Goal: Participate in discussion: Engage in conversation with other users on a specific topic

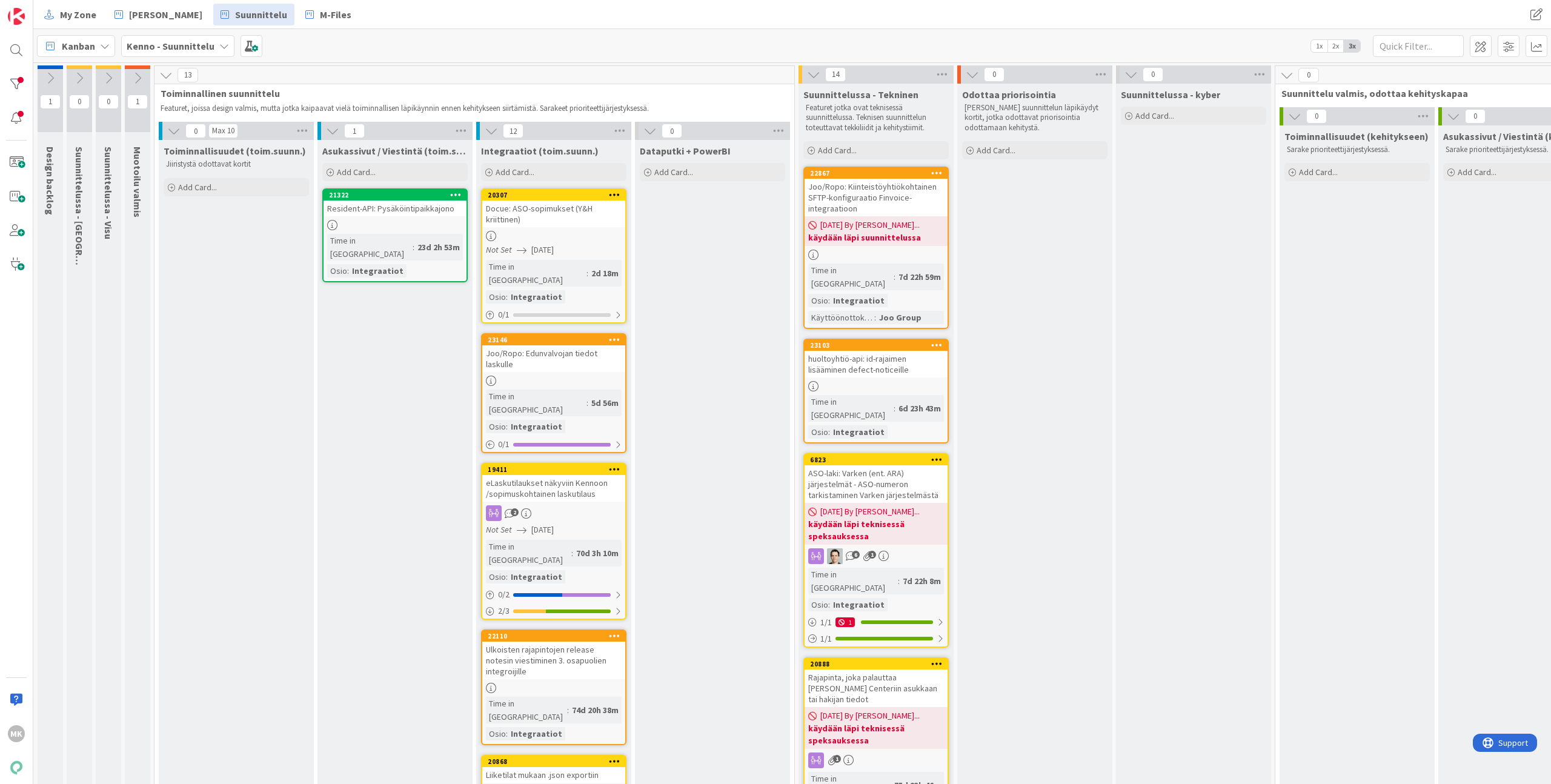
scroll to position [744, 0]
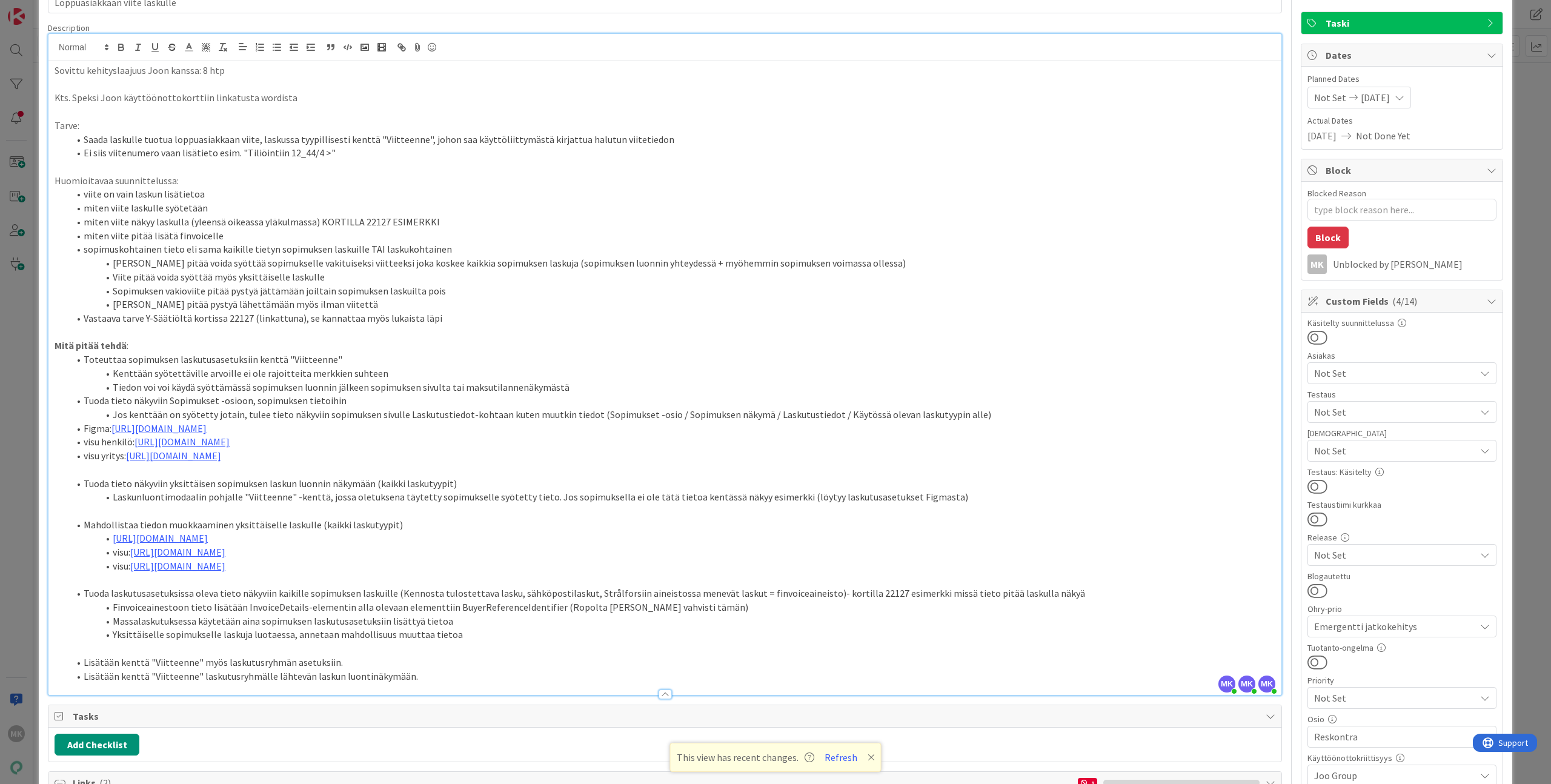
scroll to position [69, 0]
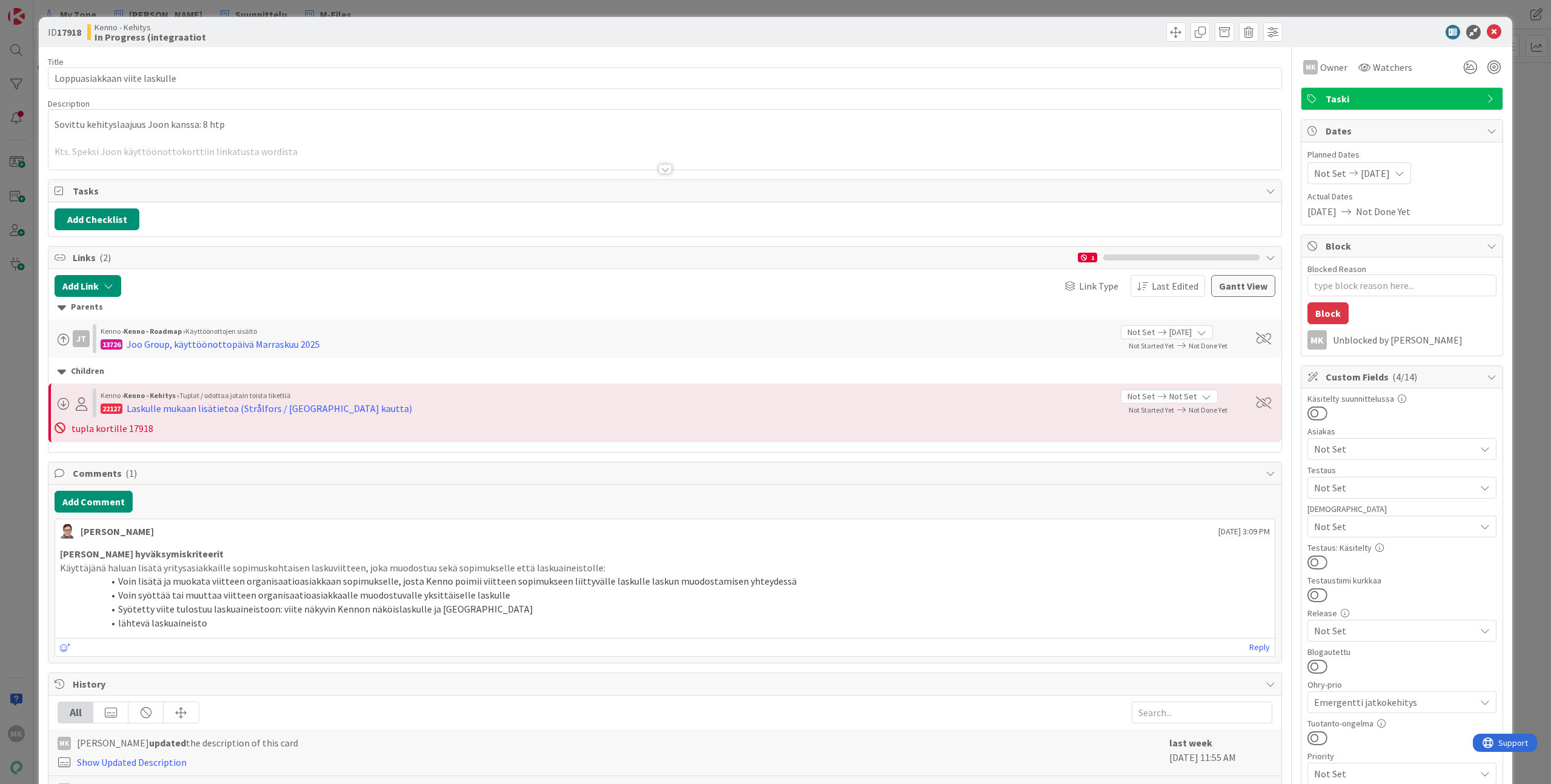
click at [664, 157] on div at bounding box center [665, 154] width 1233 height 31
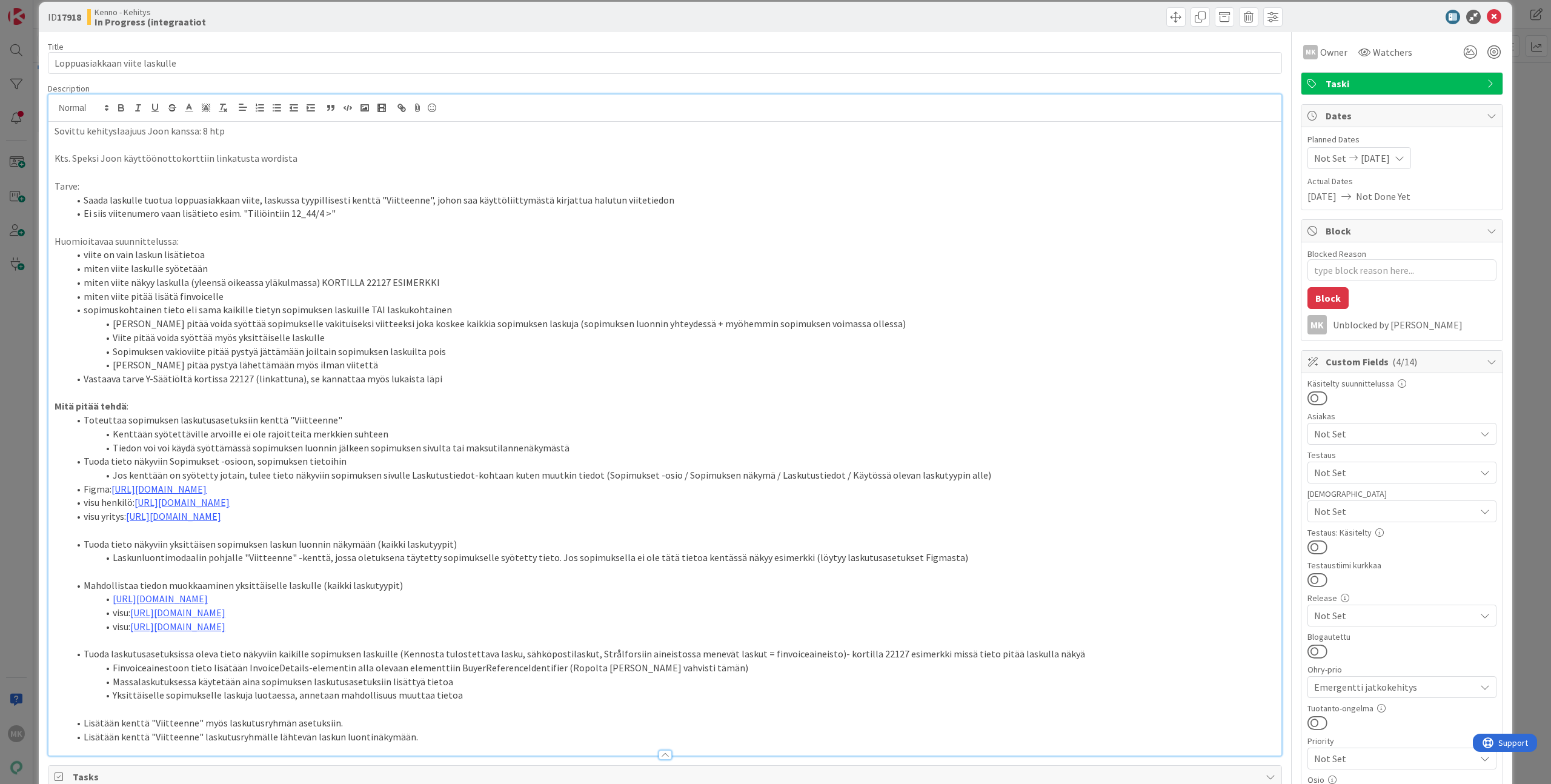
scroll to position [23, 0]
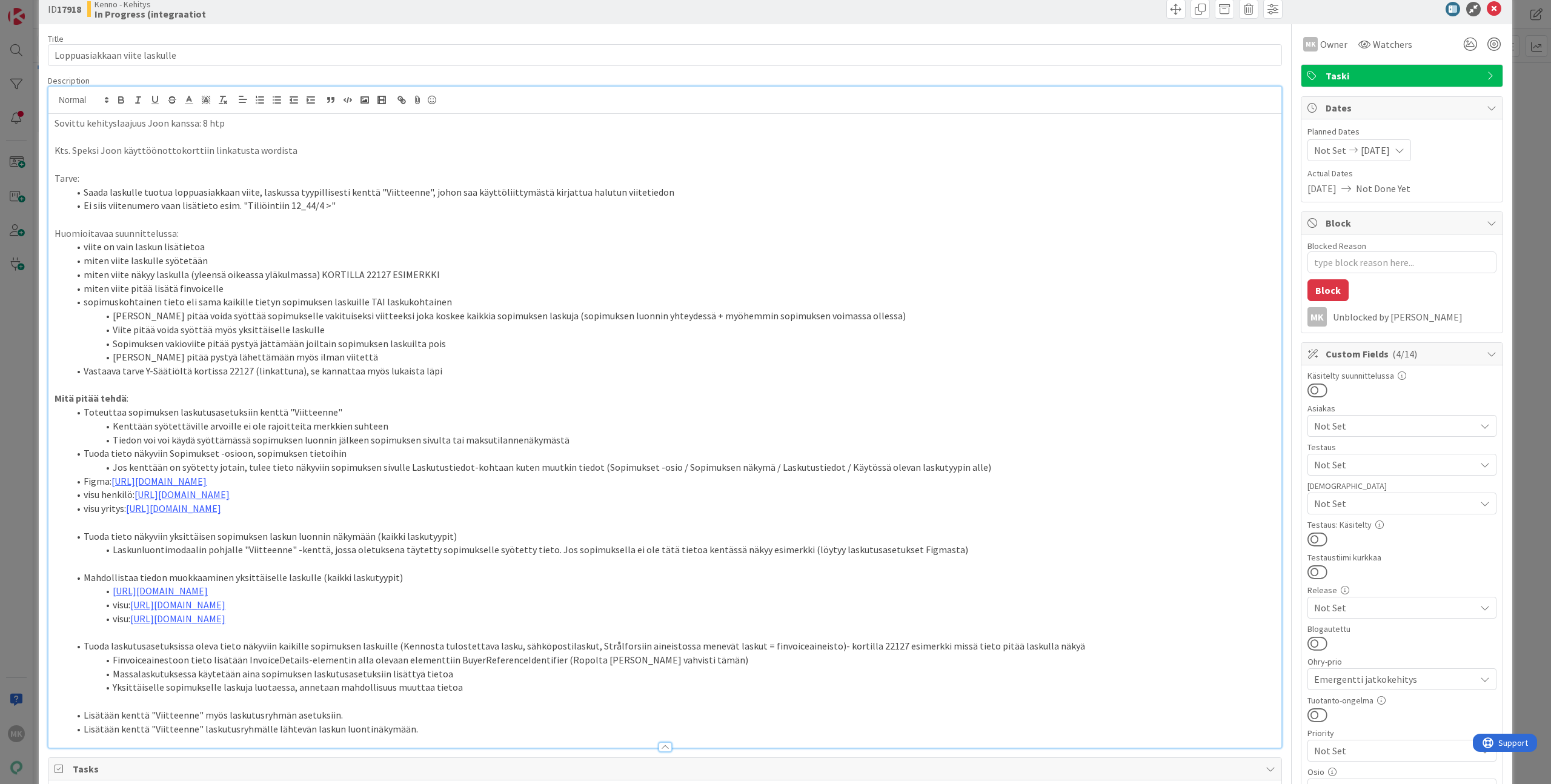
type textarea "x"
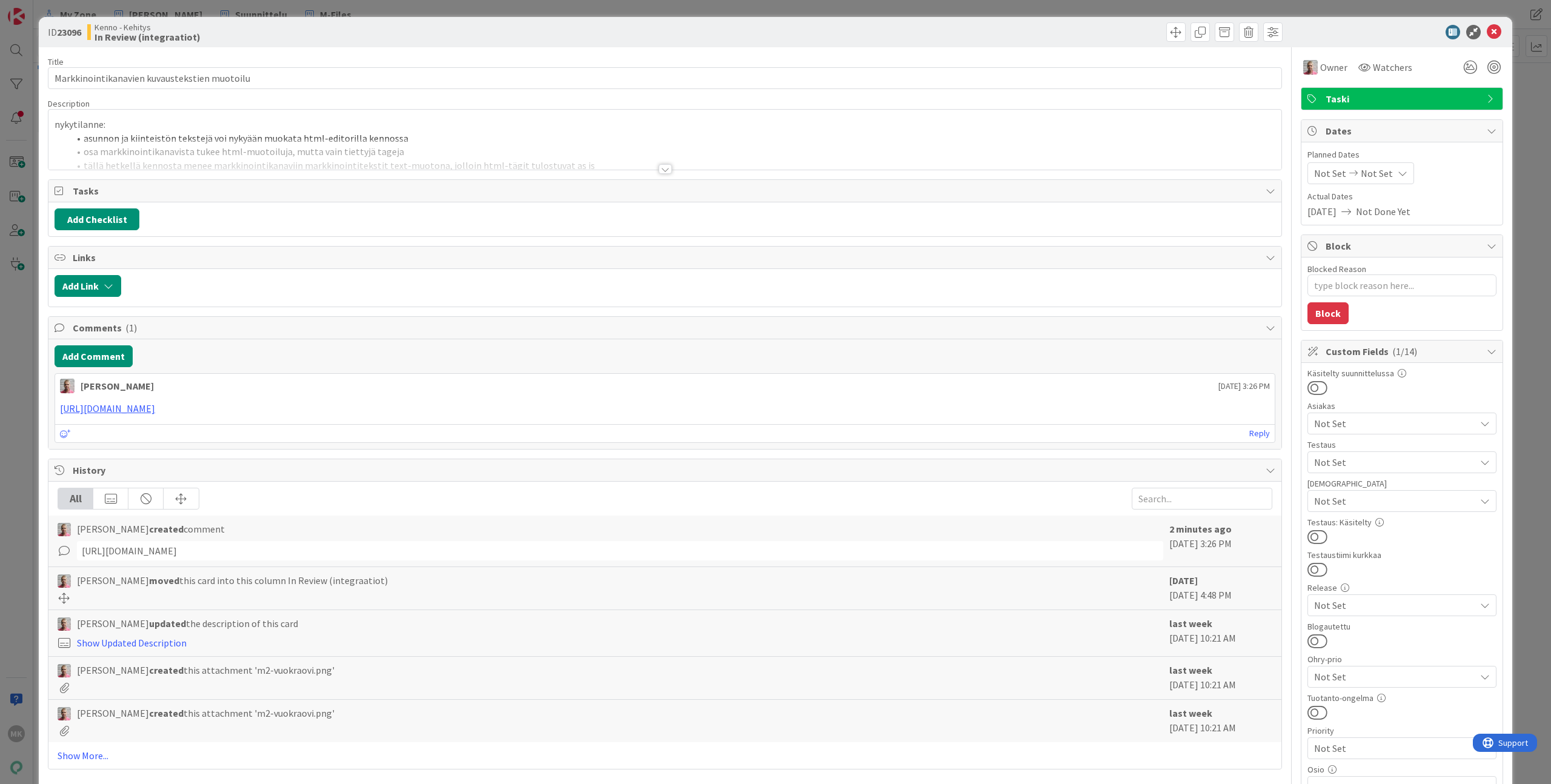
click at [433, 166] on div at bounding box center [665, 154] width 1233 height 31
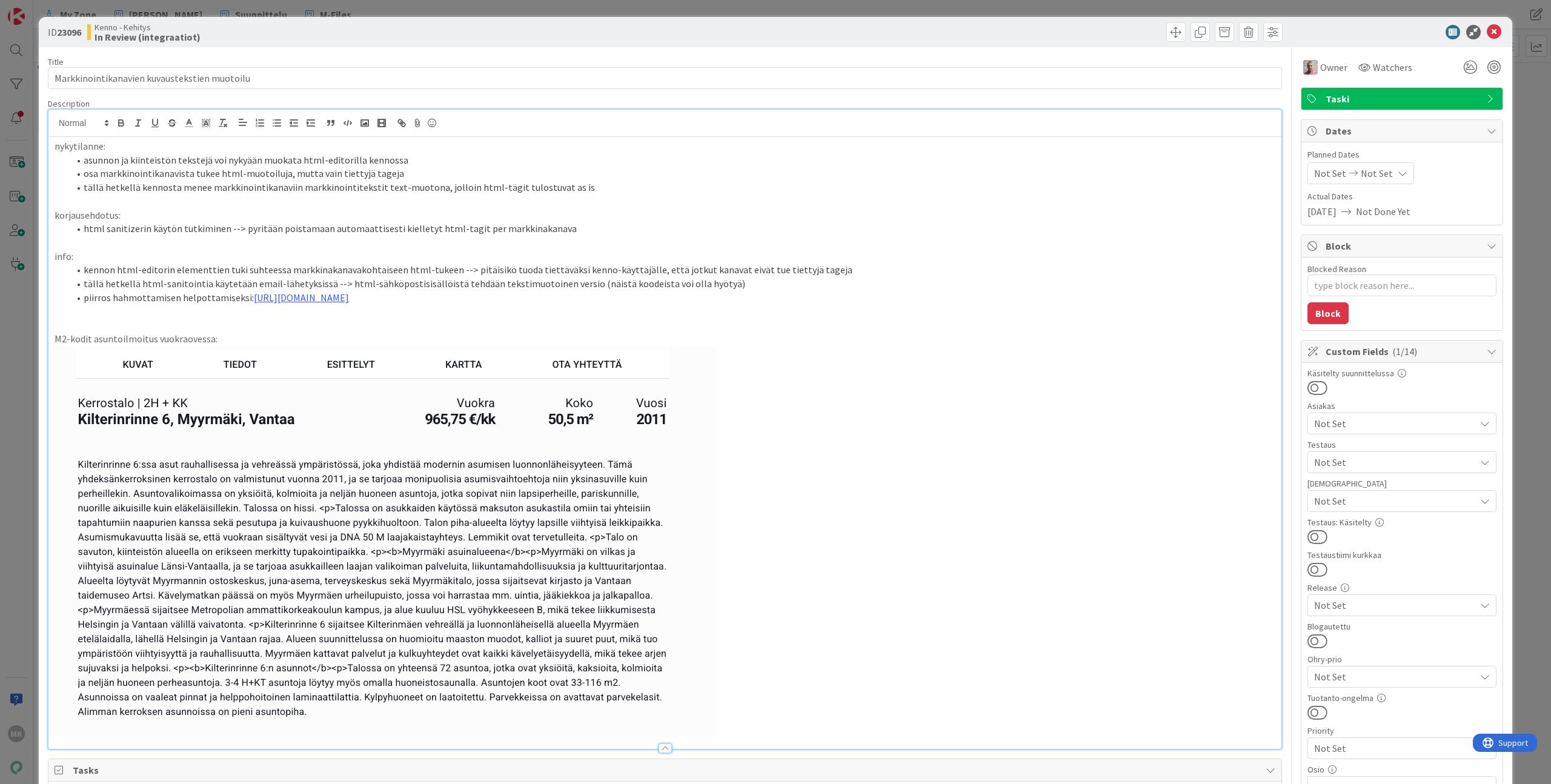
type textarea "x"
